Goal: Transaction & Acquisition: Book appointment/travel/reservation

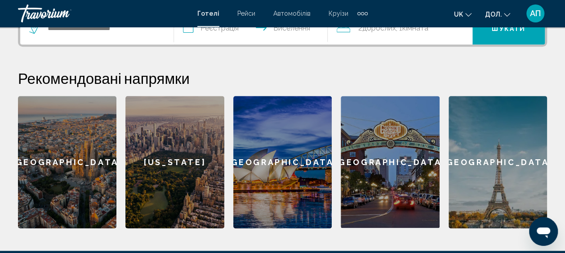
scroll to position [242, 0]
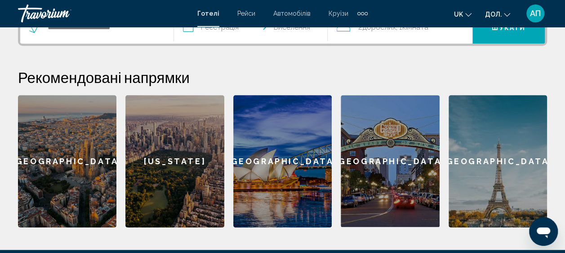
click at [86, 153] on div "[GEOGRAPHIC_DATA]" at bounding box center [67, 161] width 98 height 133
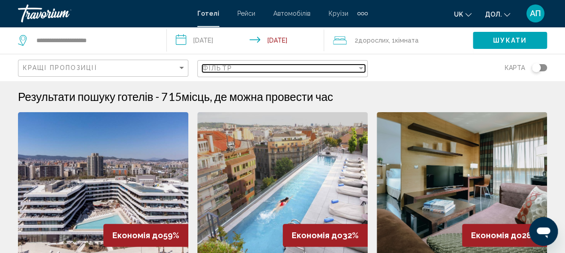
click at [360, 67] on div "Фільтр" at bounding box center [361, 68] width 4 height 2
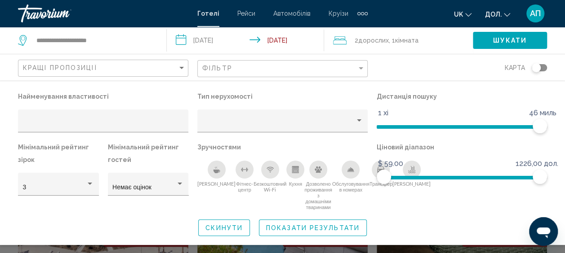
click at [348, 40] on div "2 Adult Дорослих , 1 Кімната rooms" at bounding box center [403, 40] width 140 height 13
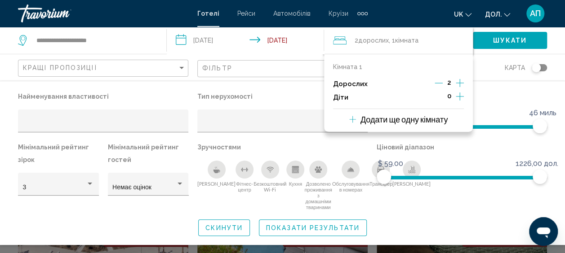
click at [459, 95] on icon "Збільшення кількості дітей" at bounding box center [460, 96] width 8 height 11
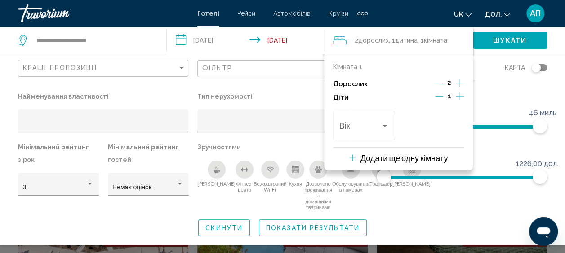
click at [459, 95] on icon "Збільшення кількості дітей" at bounding box center [460, 96] width 8 height 11
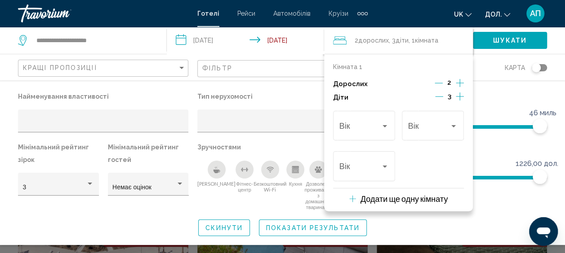
click at [459, 95] on icon "Збільшення кількості дітей" at bounding box center [460, 96] width 8 height 11
click at [384, 124] on div "Мандрівники: 2 дорослих, 4 дітей" at bounding box center [385, 126] width 8 height 7
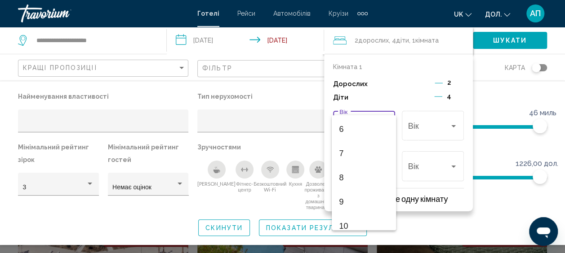
scroll to position [162, 0]
click at [351, 209] on span "10" at bounding box center [364, 208] width 50 height 24
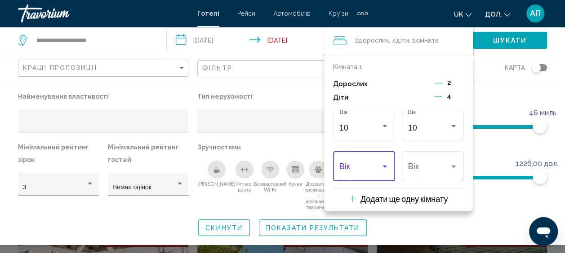
click at [372, 170] on span "Мандрівники: 2 дорослих, 4 дітей" at bounding box center [360, 168] width 42 height 9
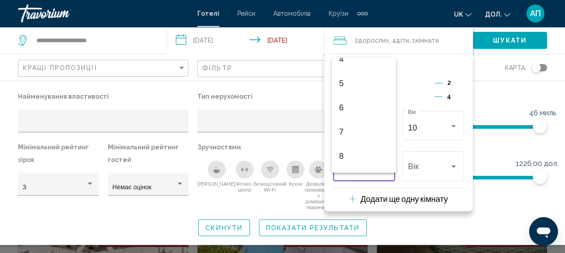
scroll to position [126, 0]
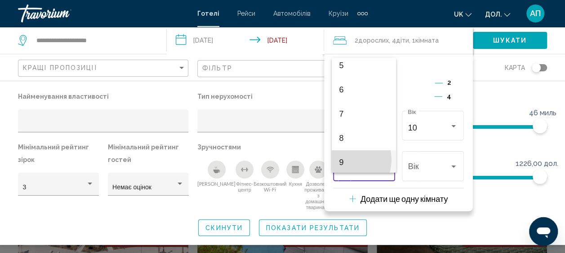
click at [343, 160] on span "9" at bounding box center [364, 163] width 50 height 24
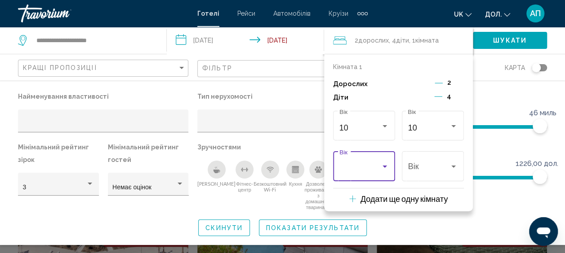
scroll to position [128, 0]
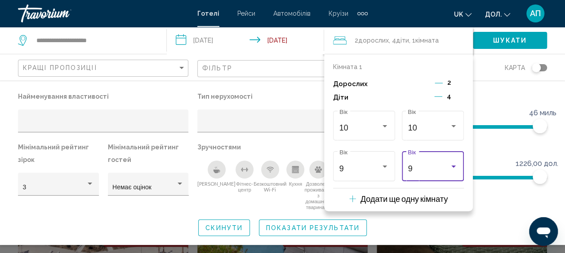
click at [453, 166] on div "Мандрівники: 2 дорослих, 4 дітей" at bounding box center [453, 167] width 4 height 2
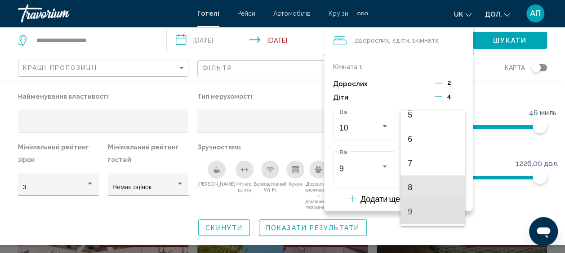
scroll to position [115, 0]
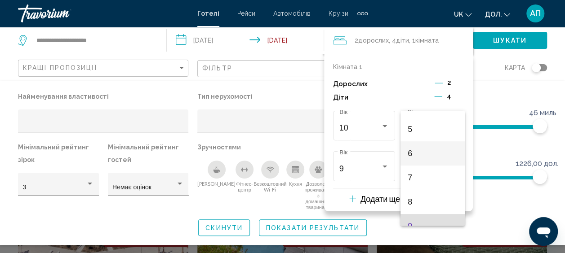
click at [432, 153] on span "6" at bounding box center [433, 154] width 50 height 24
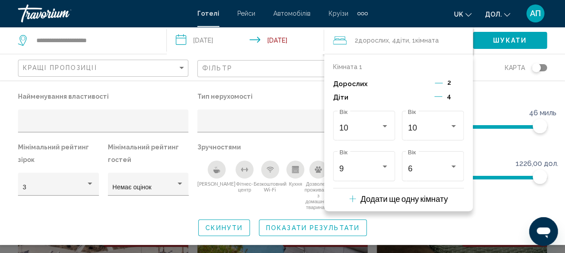
click at [464, 225] on div "Скинути Показати результати" at bounding box center [282, 228] width 529 height 17
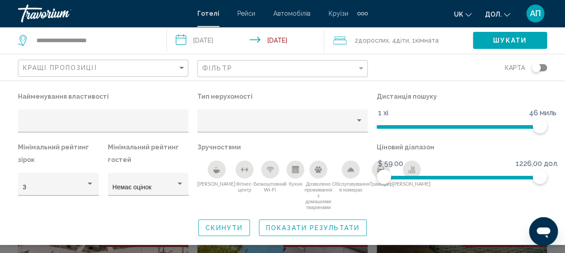
click at [207, 181] on span "Сніданок" at bounding box center [216, 184] width 38 height 6
click at [266, 173] on icon "Безкоштовний Wi-Fi" at bounding box center [269, 169] width 7 height 7
click at [539, 68] on div "Перемкнути карту" at bounding box center [536, 67] width 9 height 9
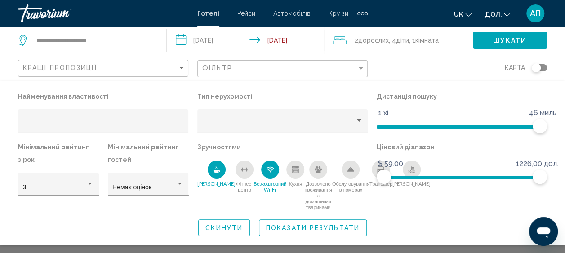
click at [544, 68] on div "Перемкнути карту" at bounding box center [539, 67] width 15 height 7
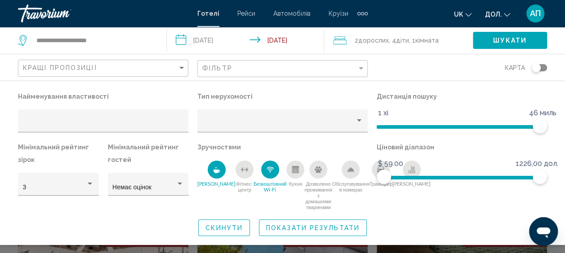
drag, startPoint x: 537, startPoint y: 67, endPoint x: 546, endPoint y: 67, distance: 9.9
click at [546, 67] on app-hotels-search-filters "Кращі пропозиції Фільтр Карта Найменування властивості Тип нерухомості Дистанці…" at bounding box center [282, 67] width 565 height 27
click at [539, 66] on div "Перемкнути карту" at bounding box center [536, 67] width 9 height 9
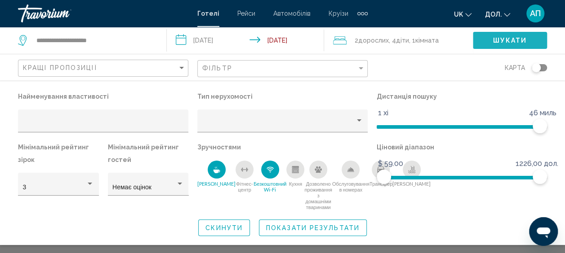
click at [519, 37] on span "Шукати" at bounding box center [510, 40] width 34 height 7
click at [517, 38] on span "Шукати" at bounding box center [510, 40] width 34 height 7
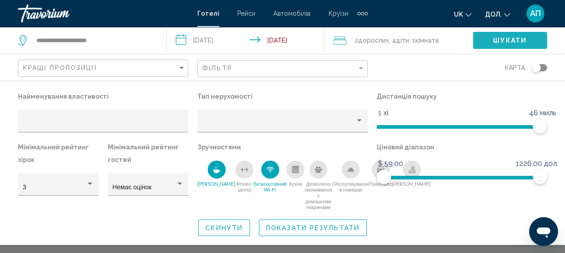
click at [517, 38] on span "Шукати" at bounding box center [510, 40] width 34 height 7
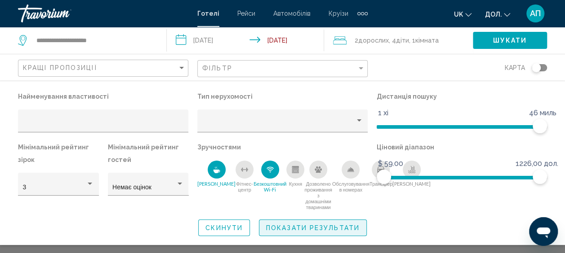
click at [317, 233] on button "Показати результати" at bounding box center [313, 228] width 108 height 17
click at [305, 228] on span "Показати результати" at bounding box center [312, 228] width 93 height 7
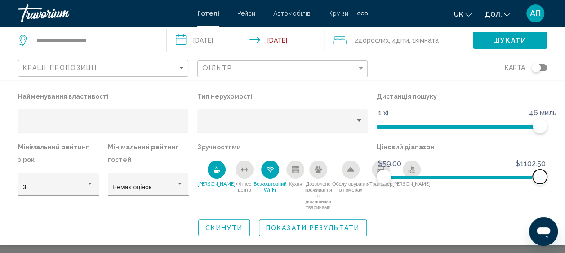
drag, startPoint x: 537, startPoint y: 176, endPoint x: 520, endPoint y: 179, distance: 16.9
click at [520, 178] on ngx-slider "$59.00 1226,00 дол. $59.00 $1102.50" at bounding box center [462, 177] width 170 height 2
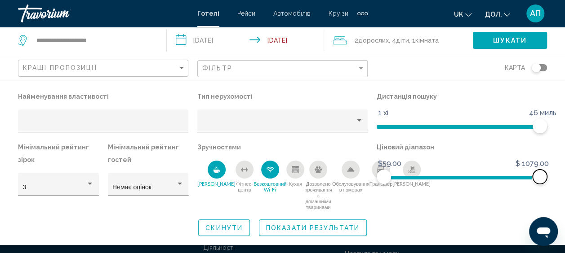
scroll to position [60, 0]
drag, startPoint x: 541, startPoint y: 175, endPoint x: 453, endPoint y: 185, distance: 87.7
click at [453, 185] on div "Ціновий діапазон $59.00 1226,00 дол. $59.00 564,50 доларів США" at bounding box center [461, 176] width 179 height 70
click at [518, 37] on span "Шукати" at bounding box center [510, 40] width 34 height 7
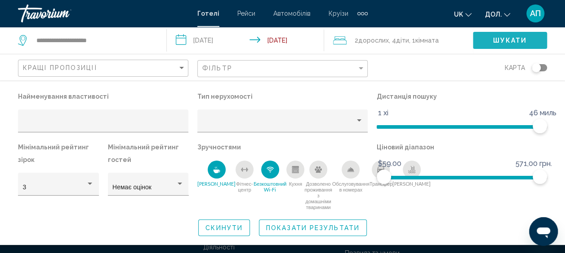
click at [518, 37] on span "Шукати" at bounding box center [510, 40] width 34 height 7
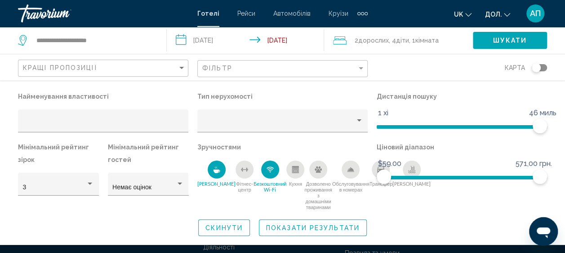
click at [24, 40] on icon "Віджет пошуку" at bounding box center [23, 40] width 11 height 11
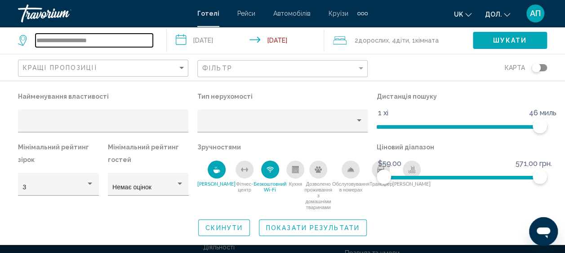
click at [56, 42] on input "**********" at bounding box center [93, 40] width 117 height 13
click at [105, 40] on input "**********" at bounding box center [93, 40] width 117 height 13
type input "*"
type input "********"
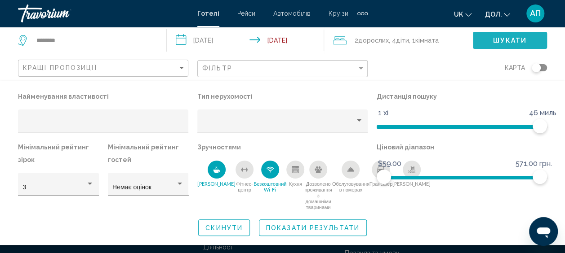
click at [512, 38] on span "Шукати" at bounding box center [510, 40] width 34 height 7
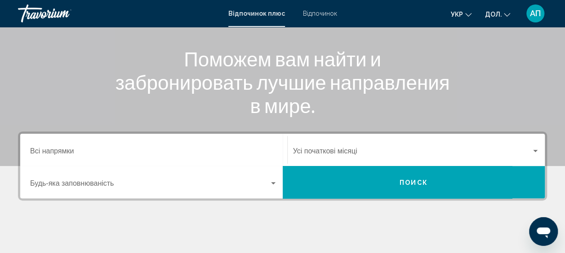
scroll to position [106, 0]
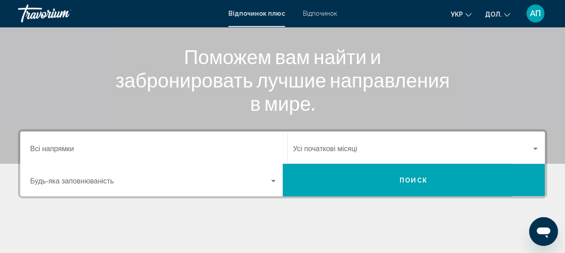
click at [68, 181] on span "Віджет пошуку" at bounding box center [149, 183] width 239 height 8
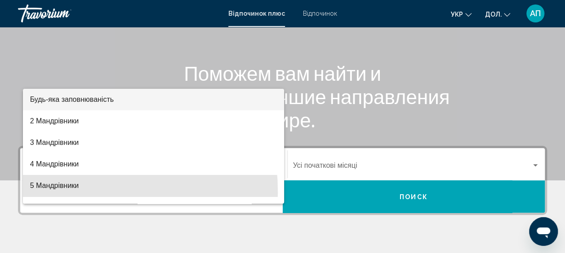
scroll to position [91, 0]
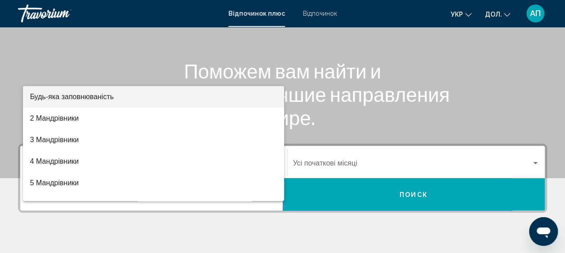
click at [50, 58] on div at bounding box center [282, 126] width 565 height 253
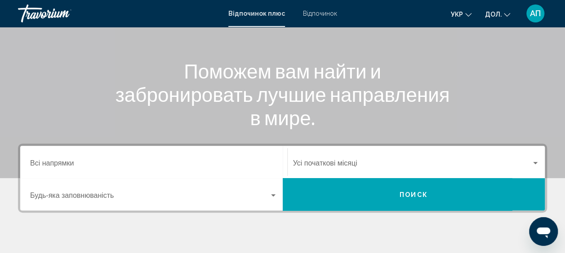
click at [59, 166] on input "Destination Всі напрямки" at bounding box center [153, 165] width 247 height 8
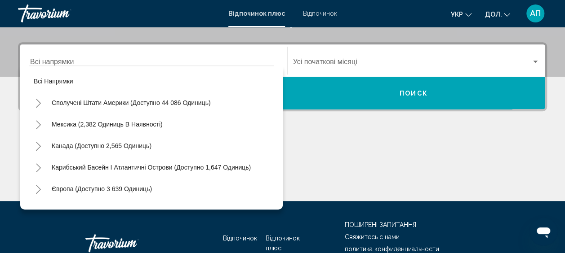
scroll to position [206, 0]
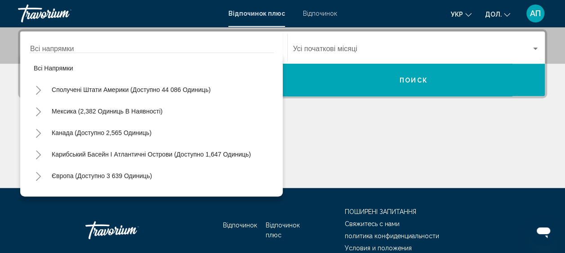
click at [64, 180] on button "Європа (доступно 3 639 одиниць)" at bounding box center [101, 176] width 109 height 21
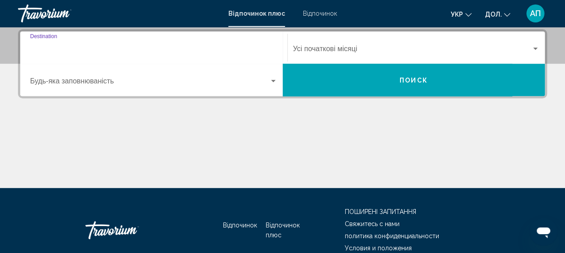
type input "**********"
click at [89, 51] on input "**********" at bounding box center [153, 51] width 247 height 8
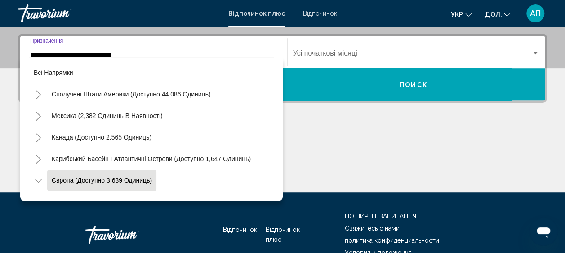
scroll to position [53, 0]
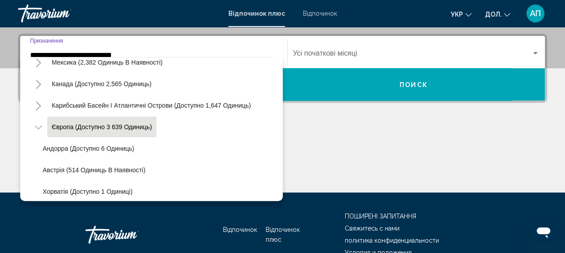
click at [84, 129] on span "Європа (доступно 3 639 одиниць)" at bounding box center [102, 127] width 100 height 7
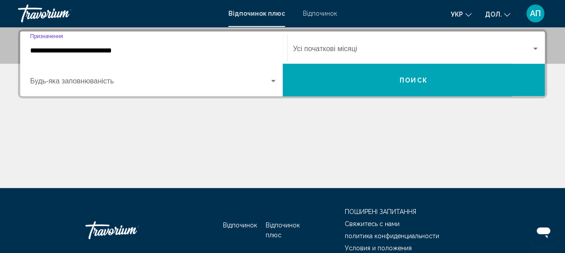
click at [383, 83] on button "Поиск" at bounding box center [414, 80] width 262 height 32
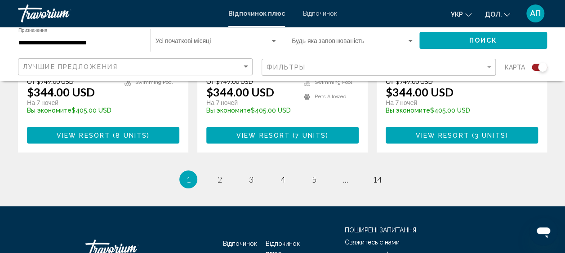
scroll to position [1553, 0]
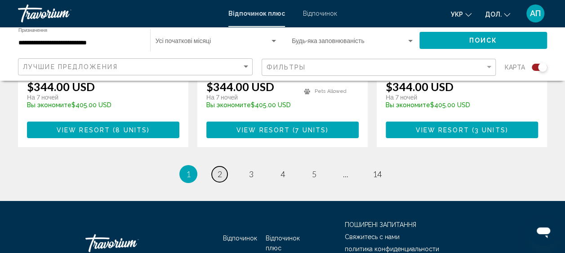
click at [217, 167] on link "page 2" at bounding box center [220, 175] width 16 height 16
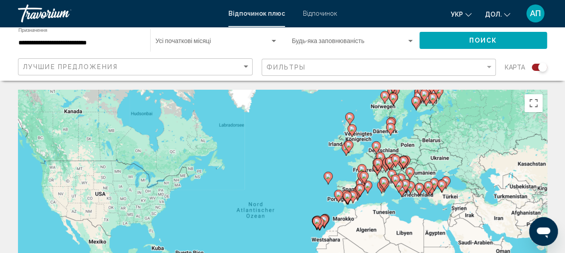
click at [346, 174] on div "Um den Modus zum Ziehen mit der Tastatur zu aktivieren, drückst du Alt + Eingab…" at bounding box center [282, 225] width 529 height 270
